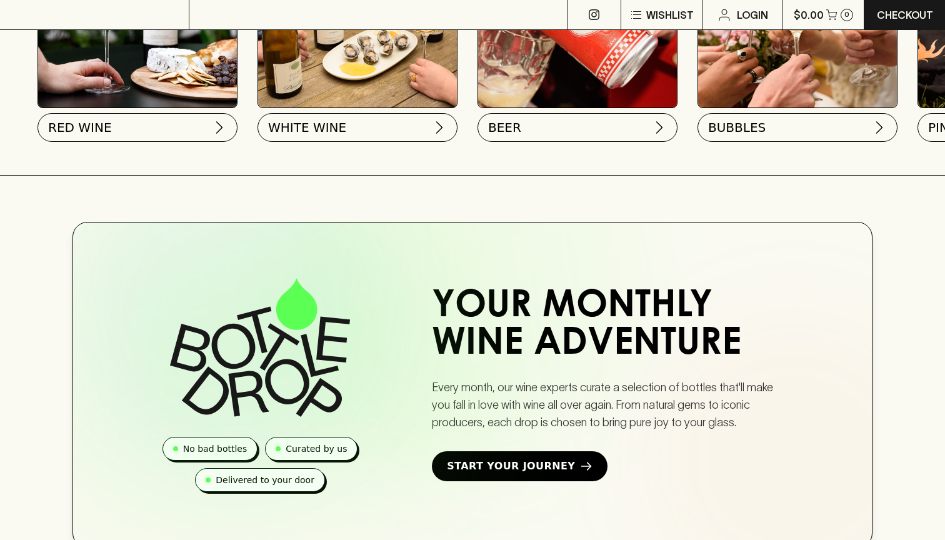
scroll to position [0, 833]
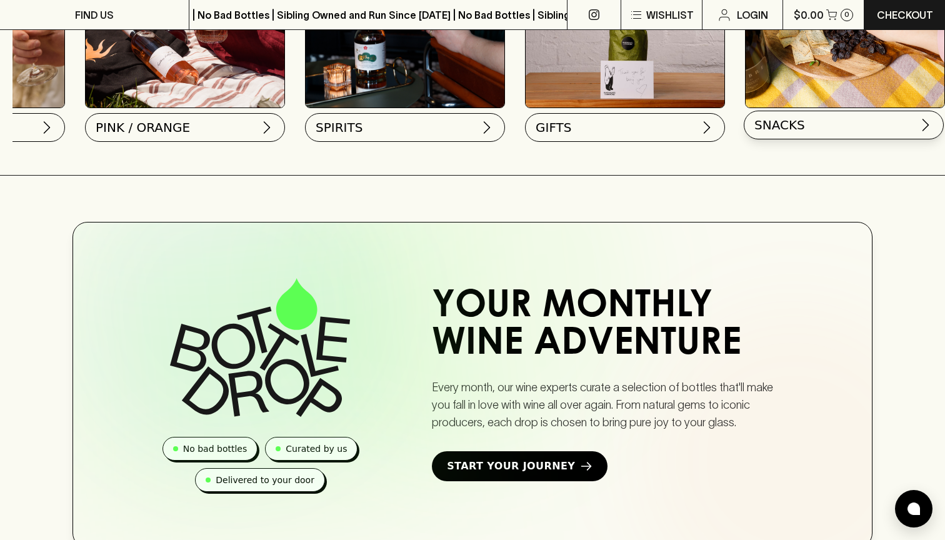
click at [806, 136] on button "SNACKS" at bounding box center [844, 125] width 200 height 29
click at [818, 113] on button "SNACKS" at bounding box center [844, 125] width 200 height 29
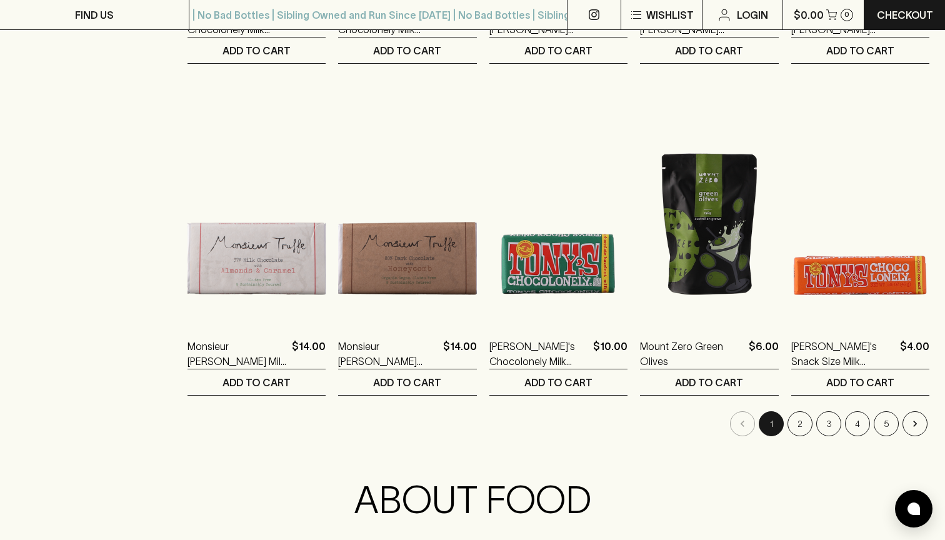
scroll to position [1147, 0]
click at [799, 411] on button "2" at bounding box center [800, 423] width 25 height 25
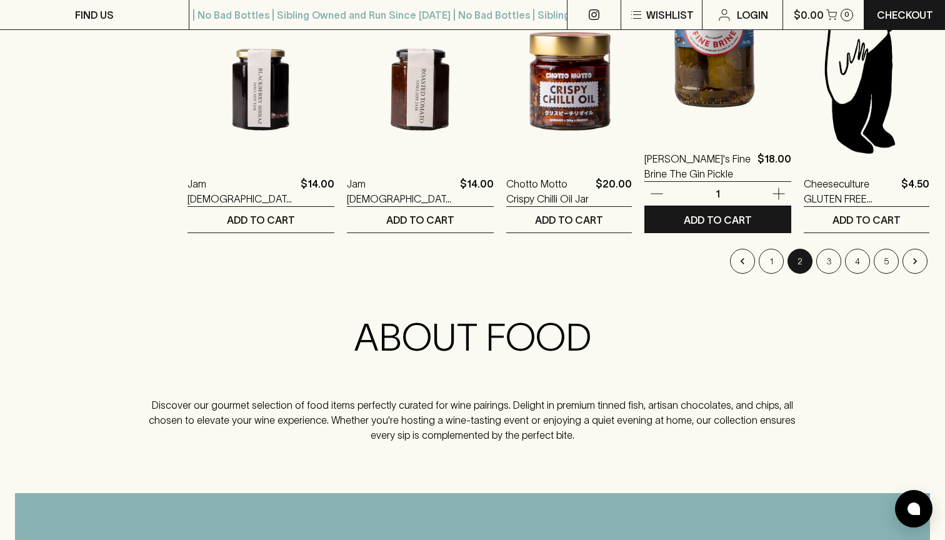
scroll to position [1311, 0]
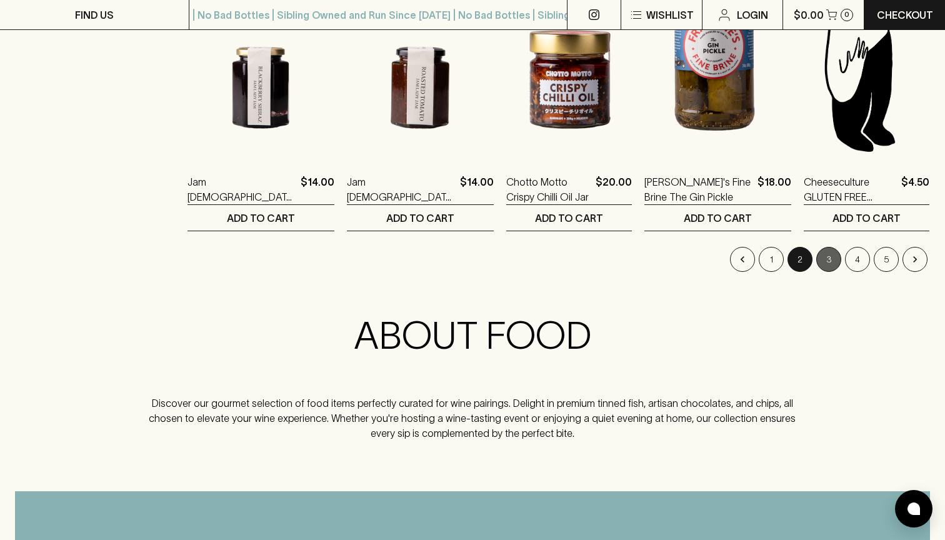
click at [823, 247] on button "3" at bounding box center [828, 259] width 25 height 25
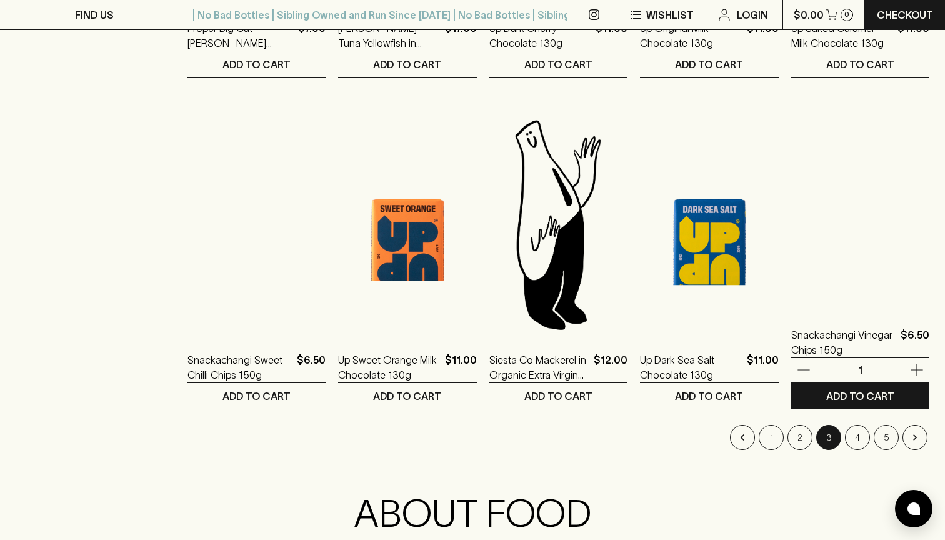
scroll to position [1135, 0]
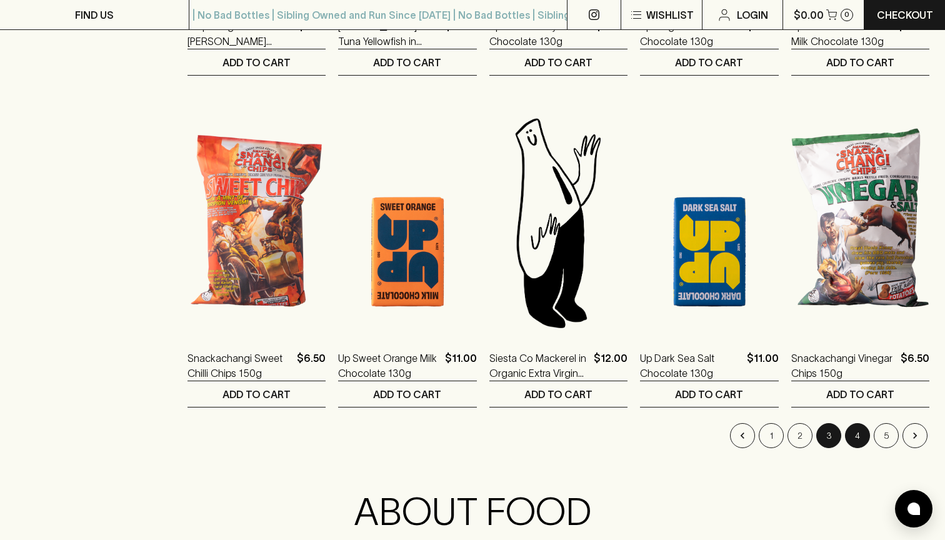
click at [863, 423] on button "4" at bounding box center [857, 435] width 25 height 25
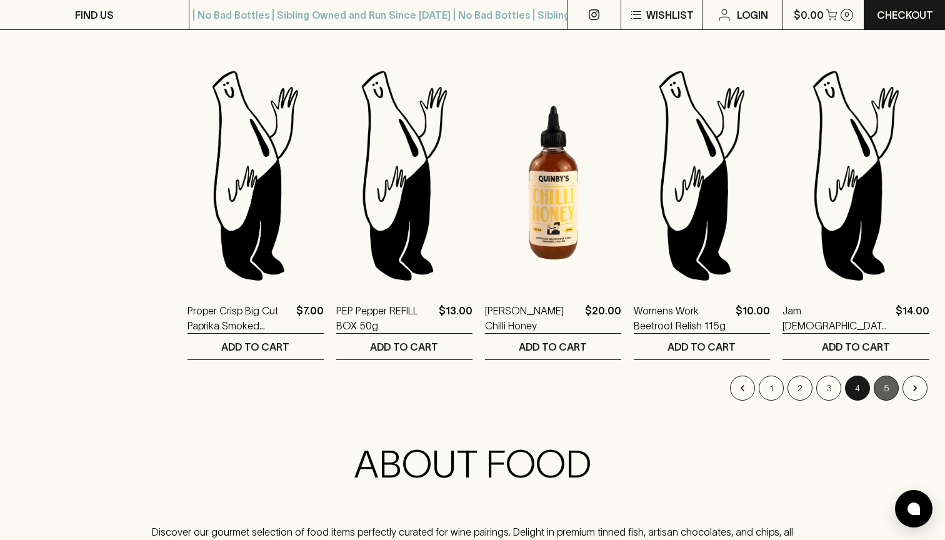
click at [880, 376] on button "5" at bounding box center [886, 388] width 25 height 25
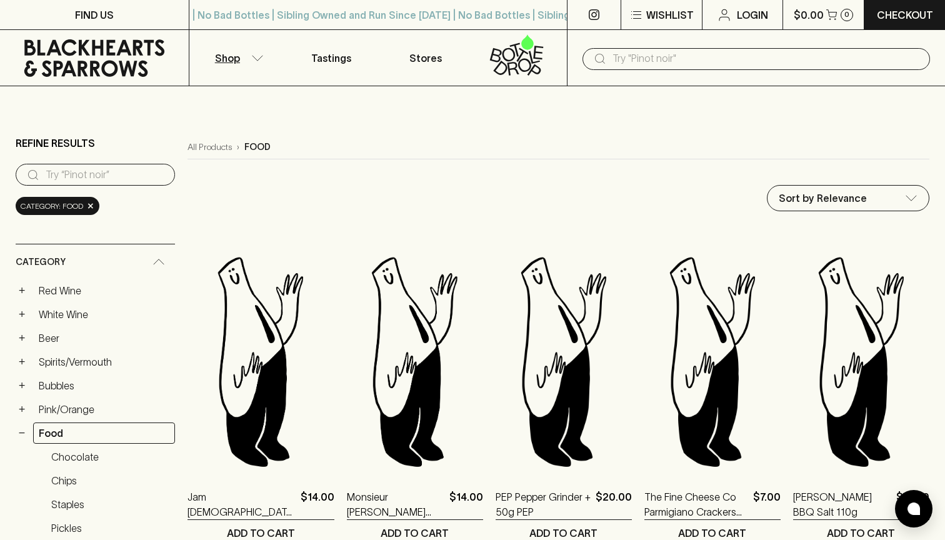
click at [238, 61] on p "Shop" at bounding box center [227, 58] width 25 height 15
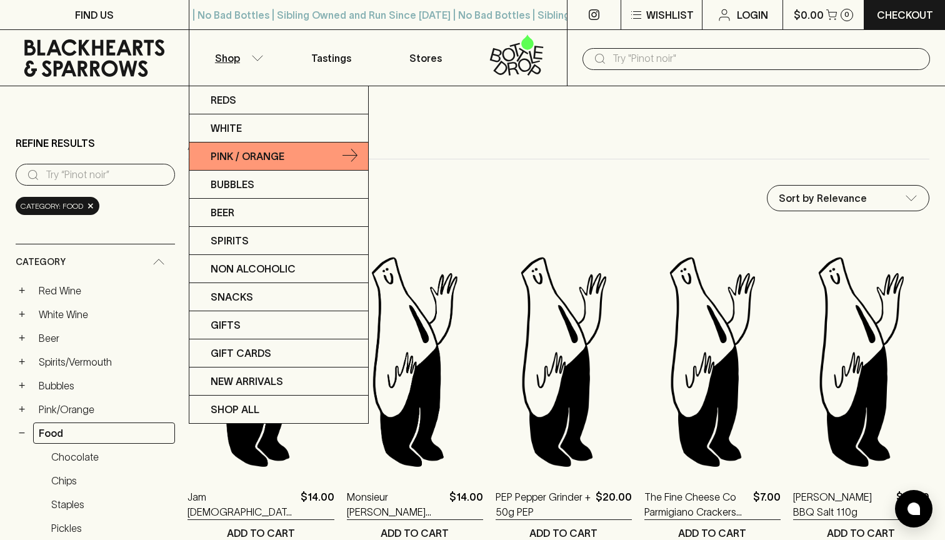
click at [253, 161] on p "Pink / Orange" at bounding box center [248, 156] width 74 height 15
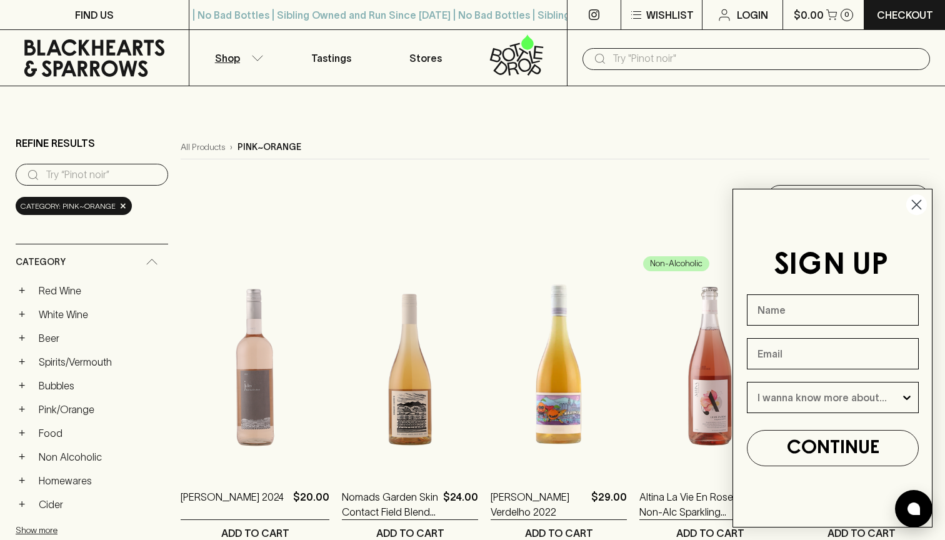
click at [254, 60] on icon "button" at bounding box center [257, 58] width 13 height 6
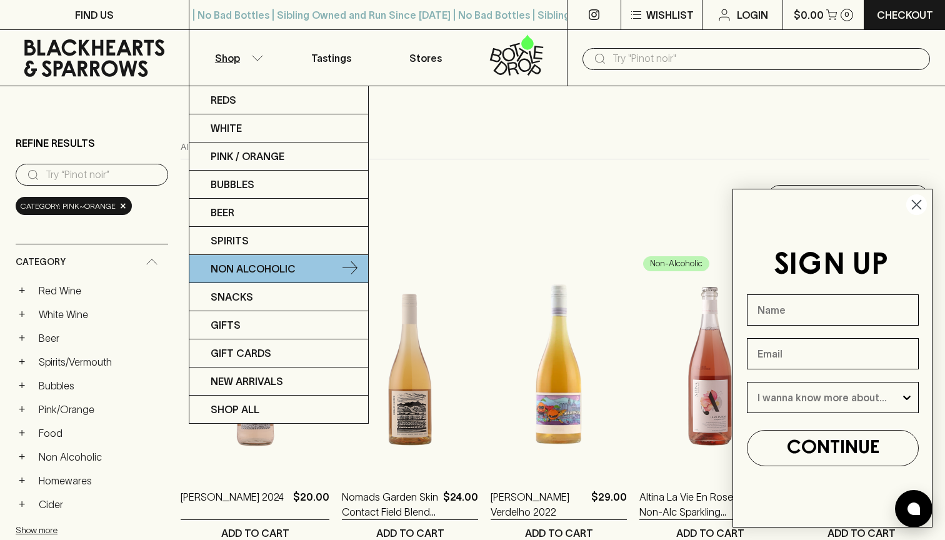
click at [277, 271] on p "Non Alcoholic" at bounding box center [253, 268] width 85 height 15
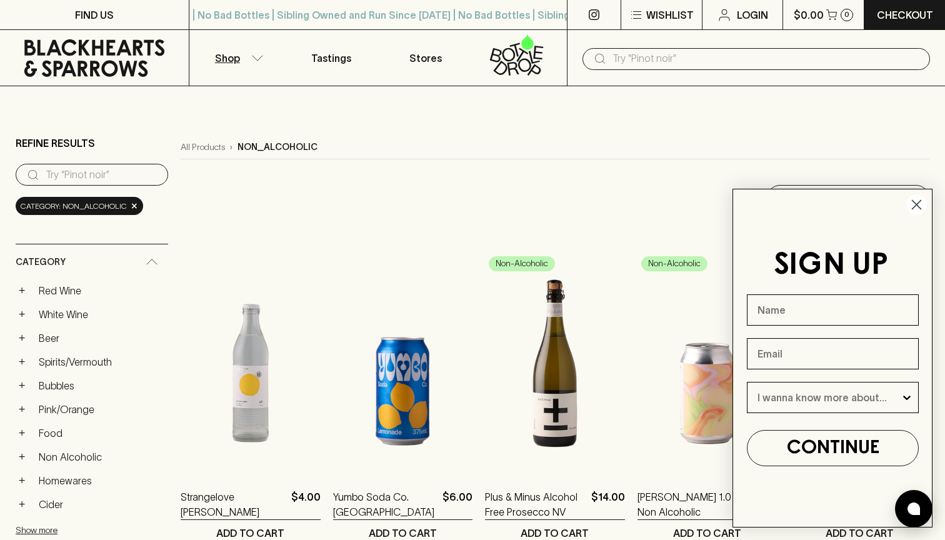
click at [915, 204] on circle "Close dialog" at bounding box center [916, 204] width 21 height 21
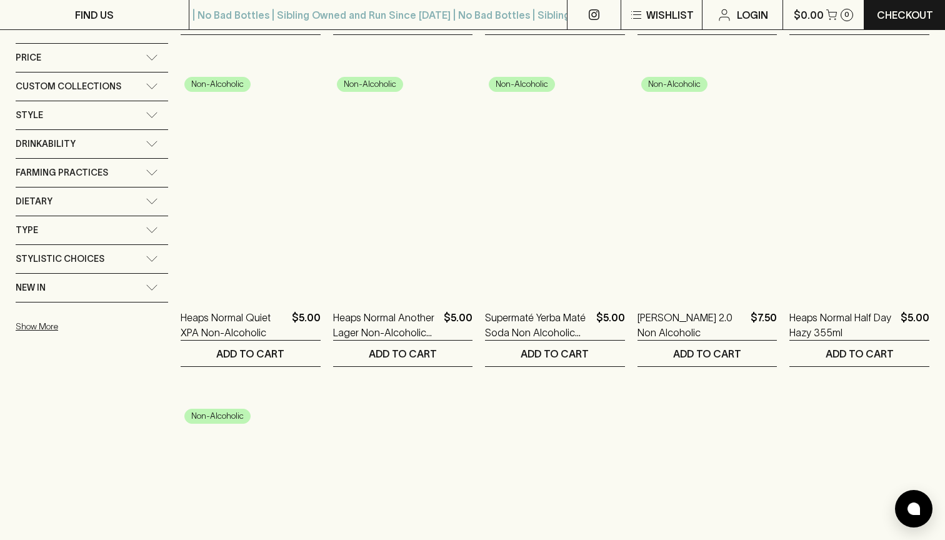
scroll to position [678, 0]
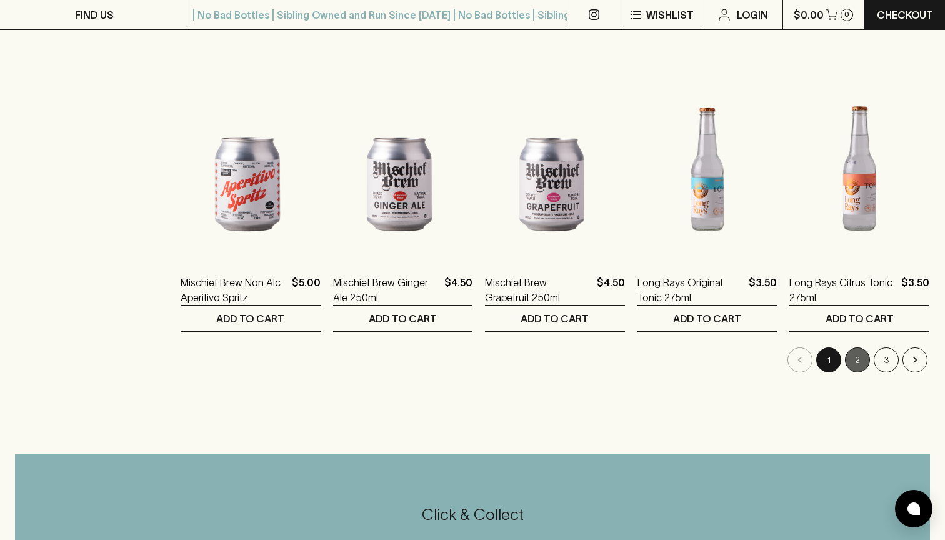
click at [860, 348] on button "2" at bounding box center [857, 360] width 25 height 25
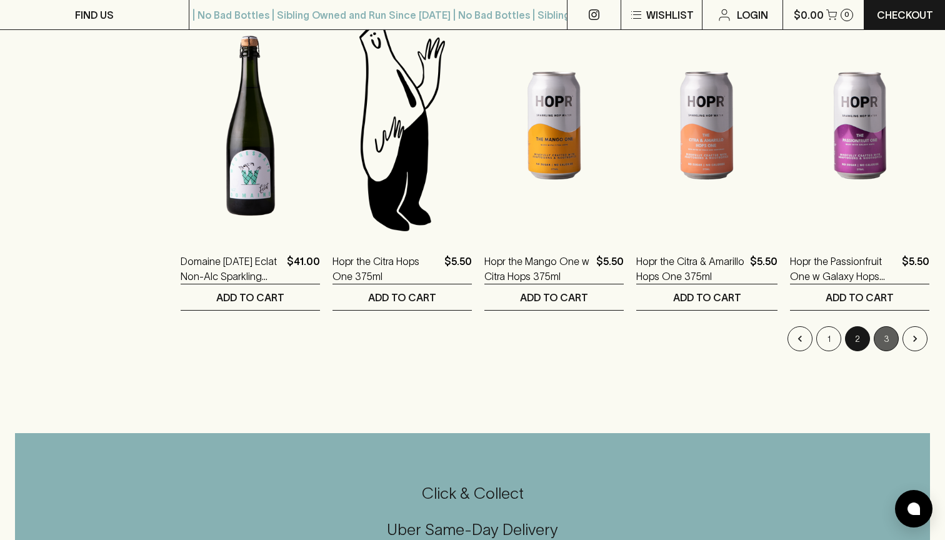
click at [891, 329] on button "3" at bounding box center [886, 338] width 25 height 25
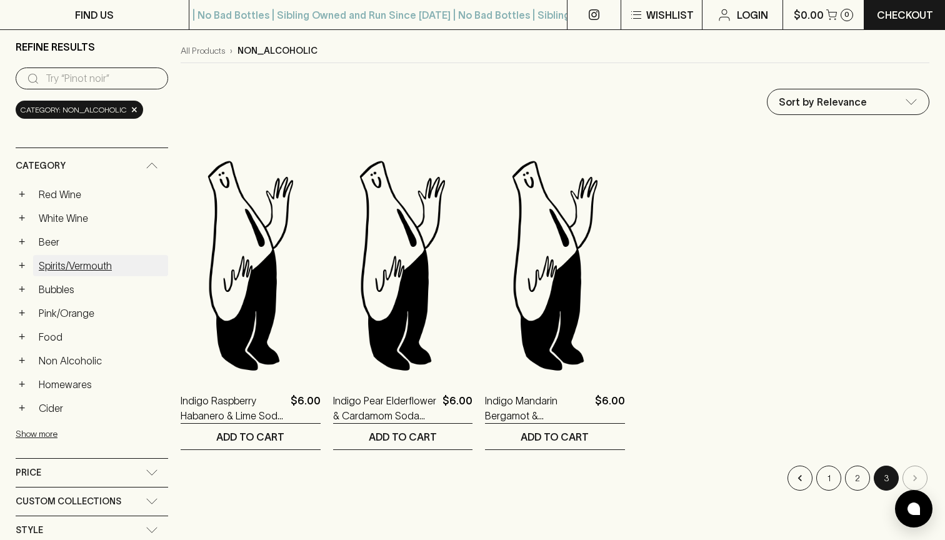
click at [89, 255] on link "Spirits/Vermouth" at bounding box center [100, 265] width 135 height 21
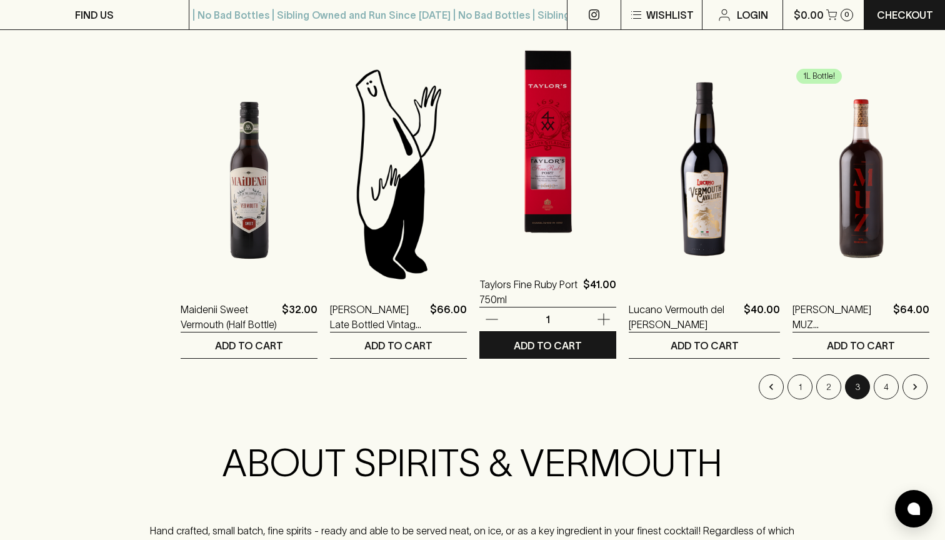
scroll to position [1184, 0]
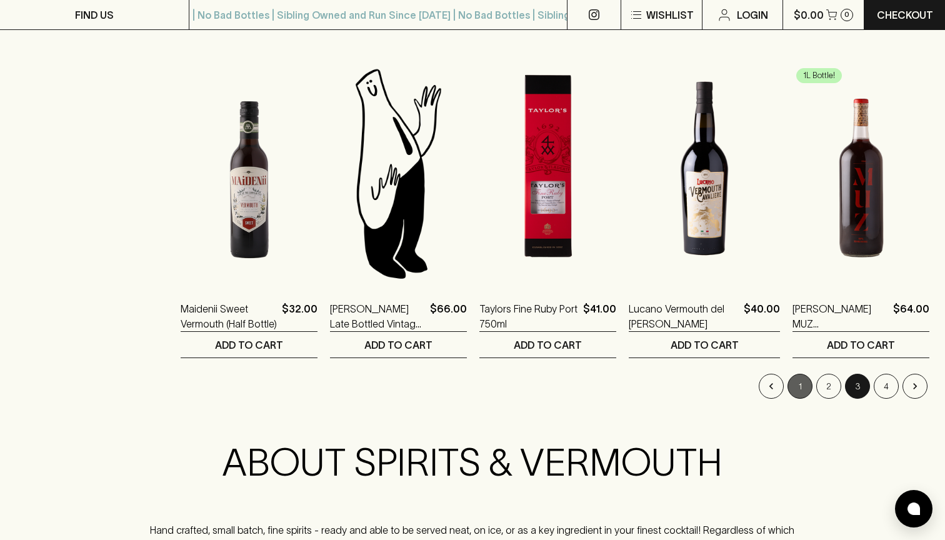
click at [798, 374] on button "1" at bounding box center [800, 386] width 25 height 25
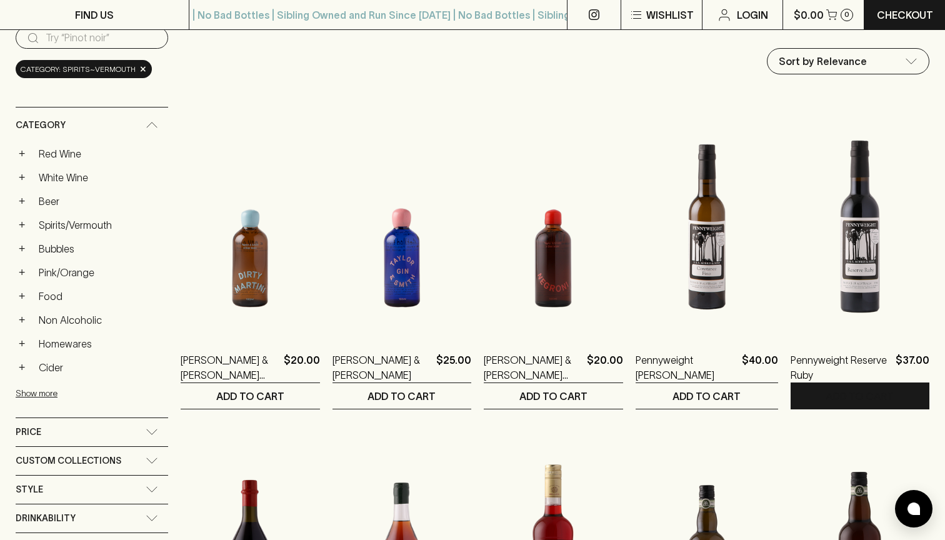
scroll to position [313, 0]
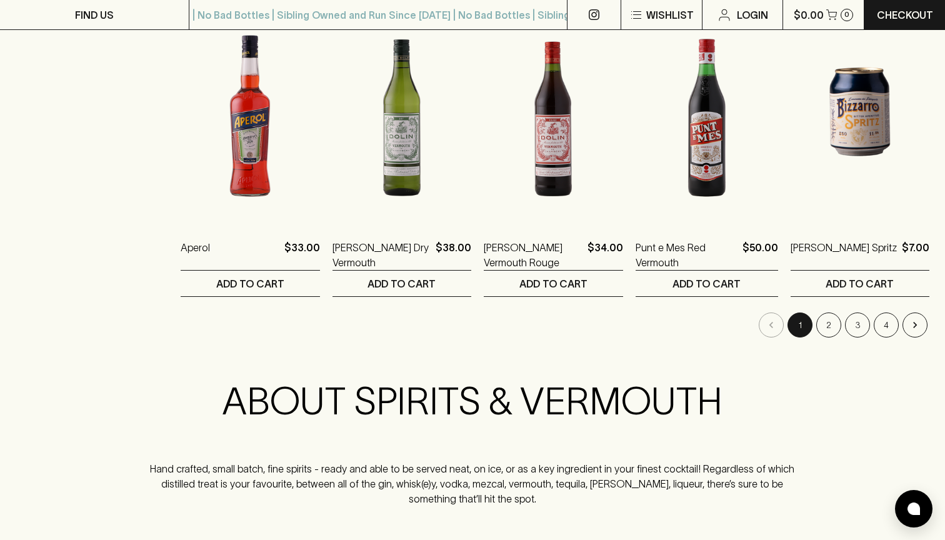
click at [817, 313] on li "2" at bounding box center [829, 325] width 29 height 25
click at [829, 313] on button "2" at bounding box center [828, 325] width 25 height 25
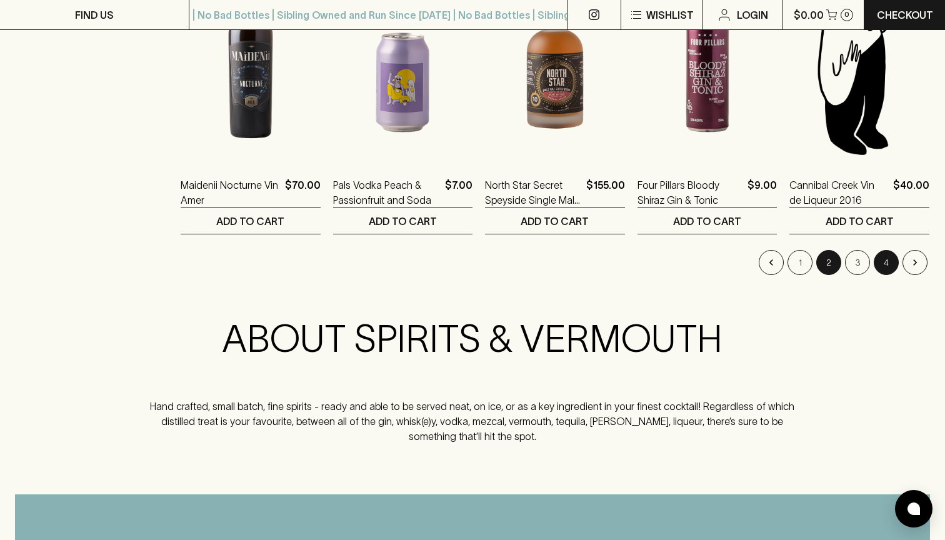
click at [893, 254] on button "4" at bounding box center [886, 262] width 25 height 25
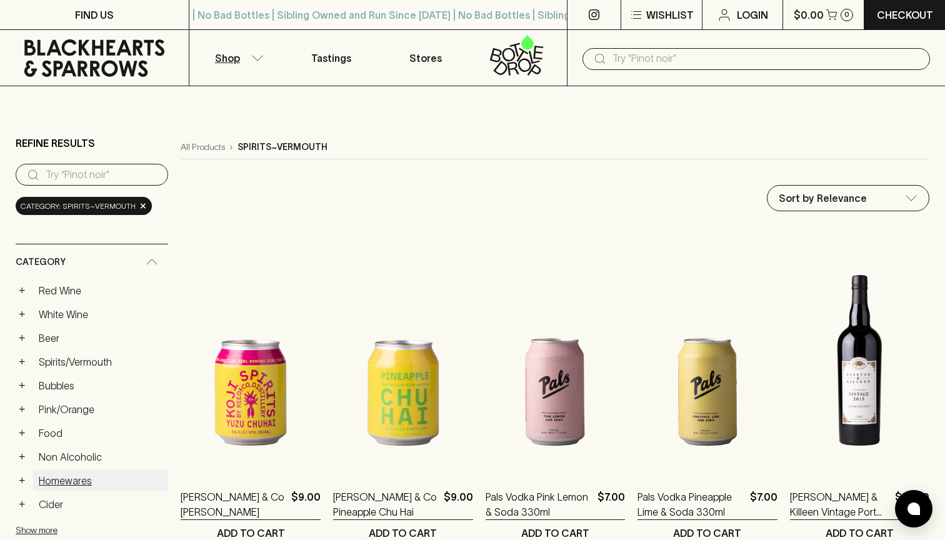
click at [57, 470] on link "Homewares" at bounding box center [100, 480] width 135 height 21
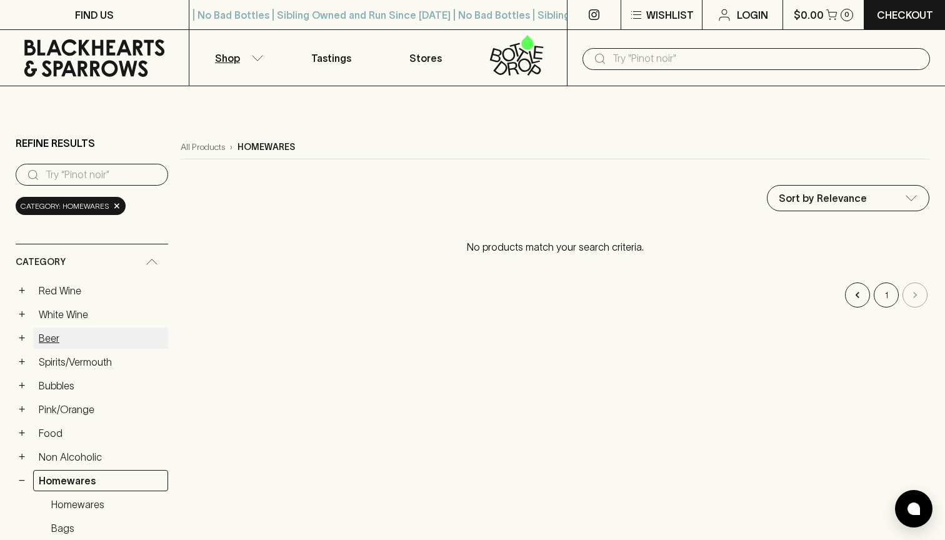
click at [56, 328] on link "Beer" at bounding box center [100, 338] width 135 height 21
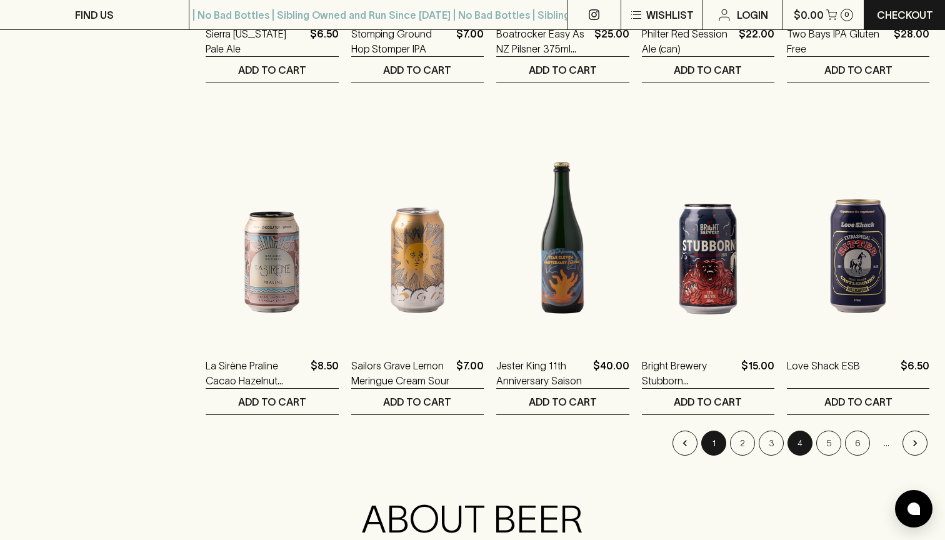
click at [719, 434] on button "1" at bounding box center [713, 443] width 25 height 25
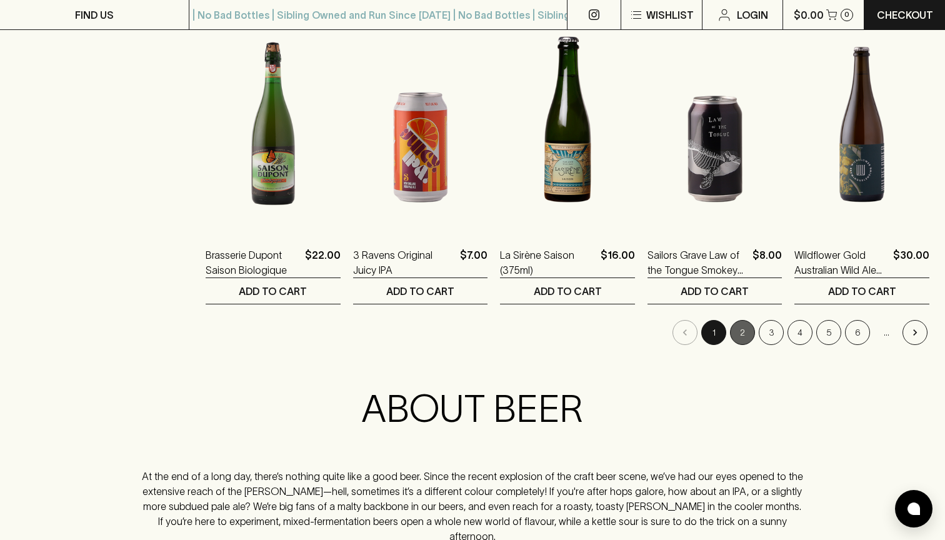
click at [741, 320] on button "2" at bounding box center [742, 332] width 25 height 25
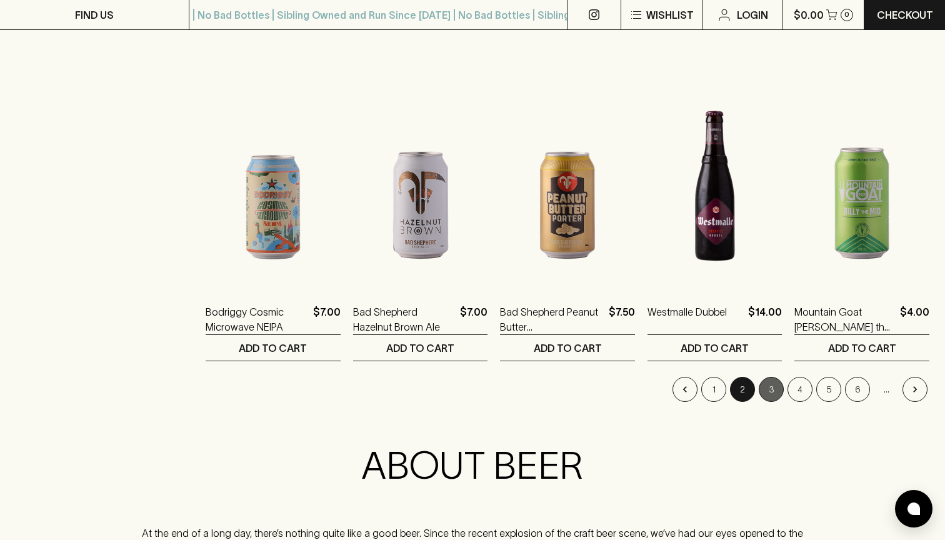
click at [767, 377] on button "3" at bounding box center [771, 389] width 25 height 25
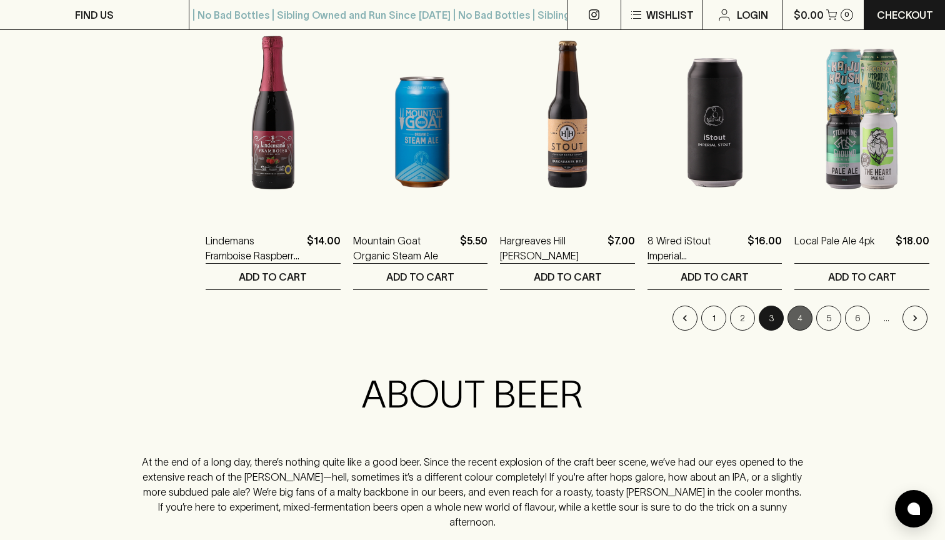
click at [803, 306] on button "4" at bounding box center [800, 318] width 25 height 25
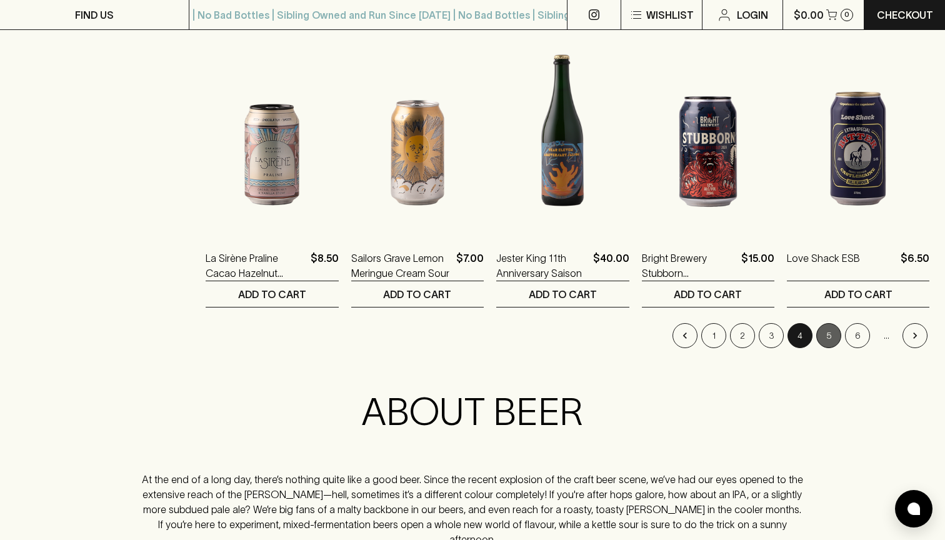
click at [825, 323] on button "5" at bounding box center [828, 335] width 25 height 25
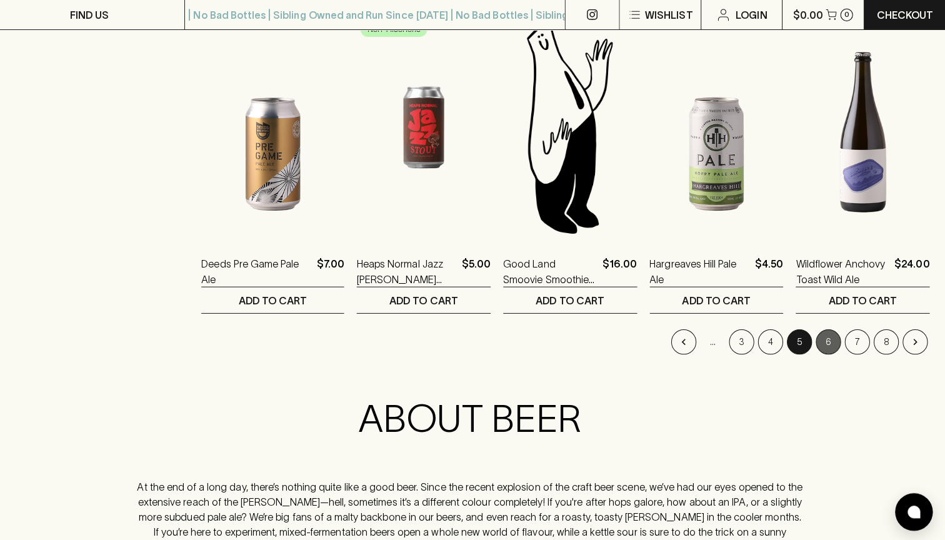
click at [831, 328] on button "6" at bounding box center [828, 340] width 25 height 25
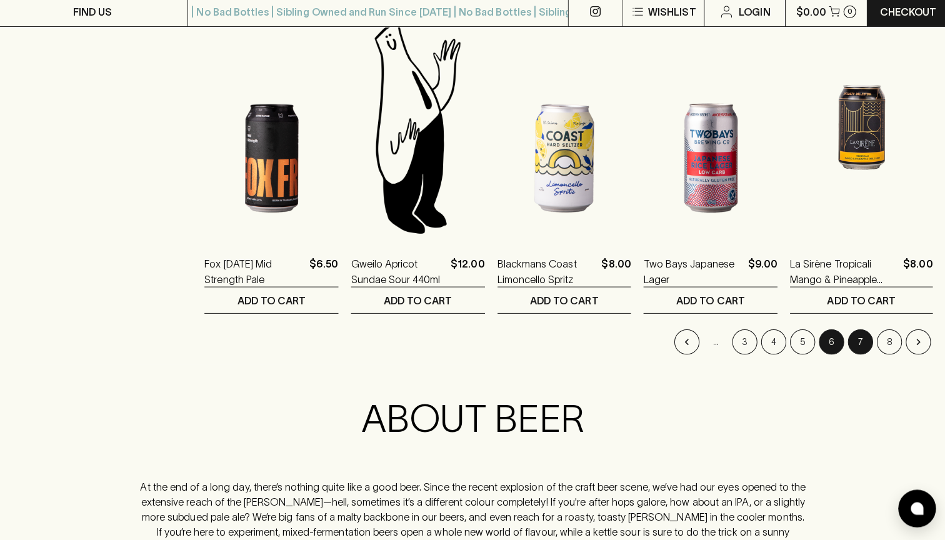
click at [860, 331] on button "7" at bounding box center [857, 343] width 25 height 25
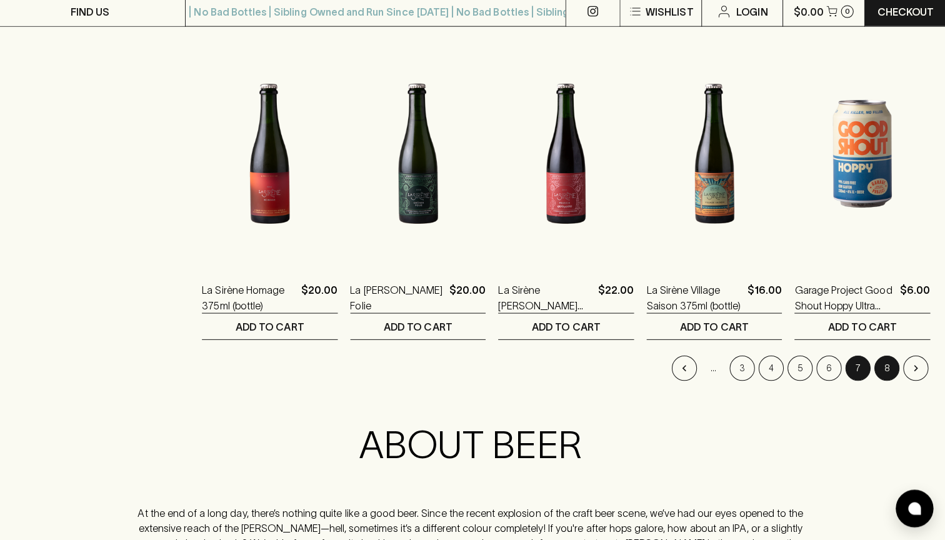
click at [886, 357] on button "8" at bounding box center [886, 369] width 25 height 25
